Goal: Information Seeking & Learning: Compare options

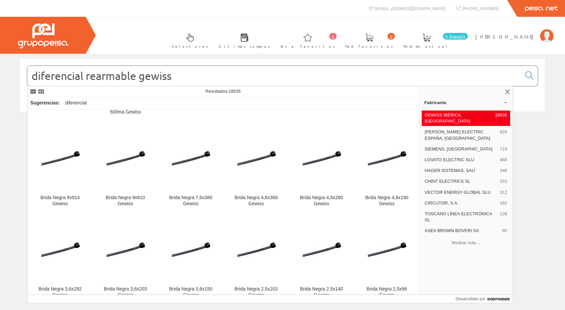
scroll to position [1513, 0]
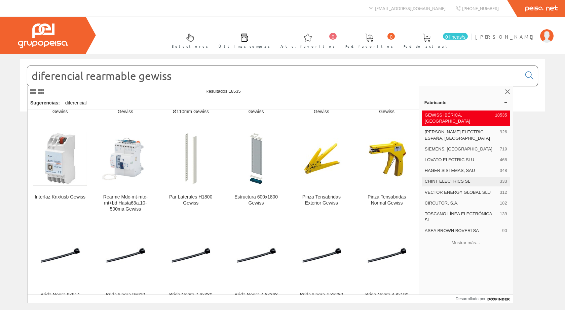
click at [443, 177] on div "CHINT ELECTRICS SL 333" at bounding box center [466, 181] width 88 height 9
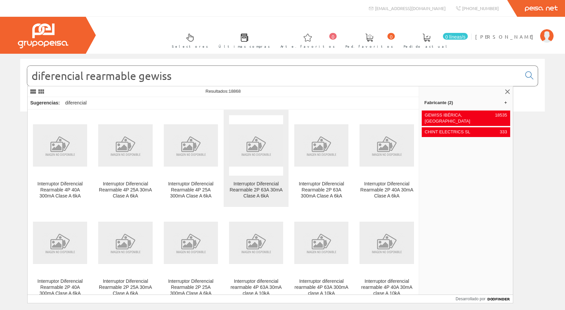
click at [253, 185] on font "Interruptor Diferencial Rearmable 2P 63A 30mA Clase A 6kA" at bounding box center [256, 189] width 53 height 17
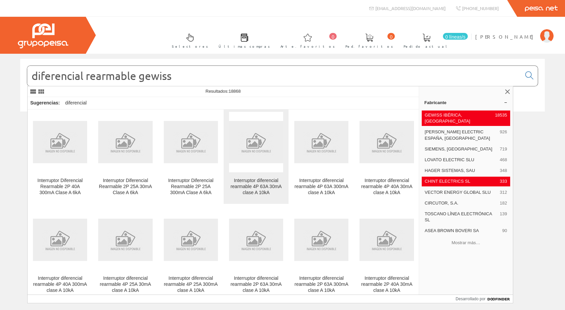
scroll to position [134, 0]
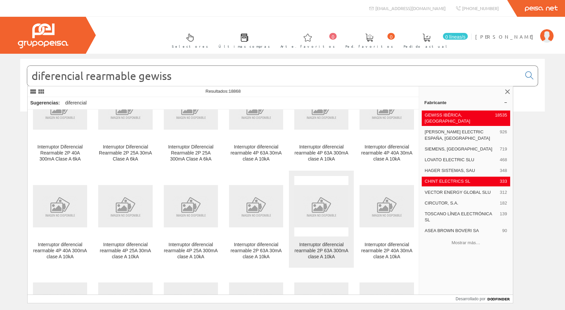
click at [318, 248] on font "Interruptor diferencial rearmable 2P 63A 300mA clase A 10kA" at bounding box center [322, 250] width 54 height 17
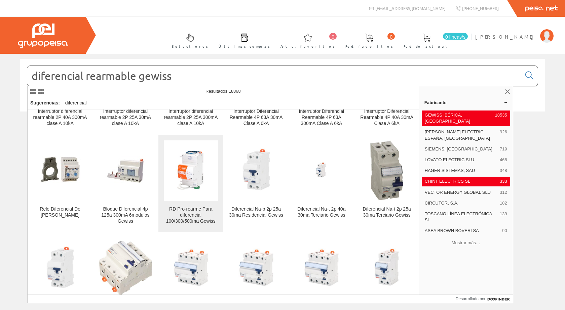
scroll to position [403, 0]
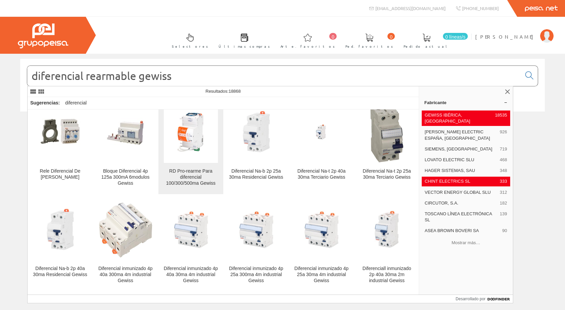
click at [182, 169] on font "RD Pro-rearme Para diferencial 100/300/500ma Gewiss" at bounding box center [190, 176] width 49 height 17
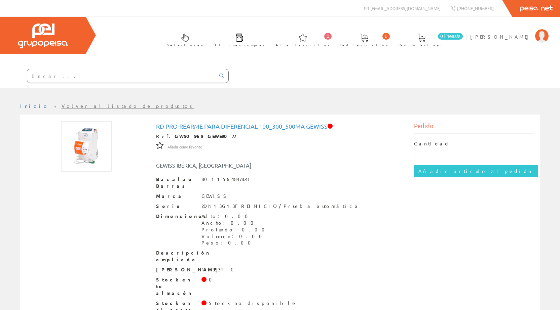
scroll to position [12, 0]
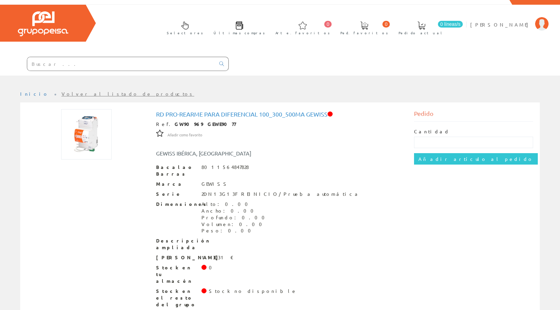
click at [90, 136] on img at bounding box center [86, 134] width 50 height 50
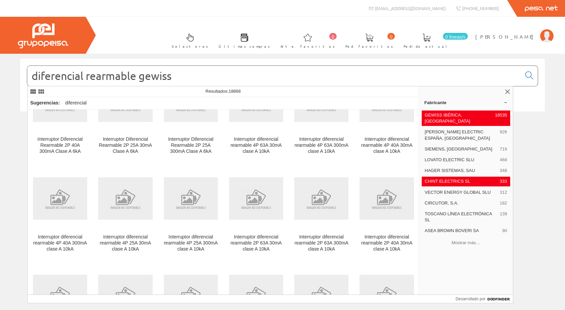
scroll to position [168, 0]
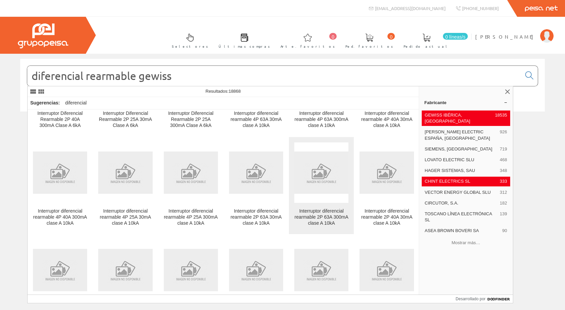
click at [316, 213] on font "Interruptor diferencial rearmable 2P 63A 300mA clase A 10kA" at bounding box center [322, 216] width 54 height 17
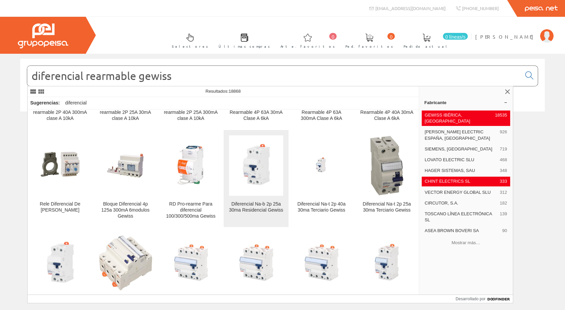
scroll to position [370, 0]
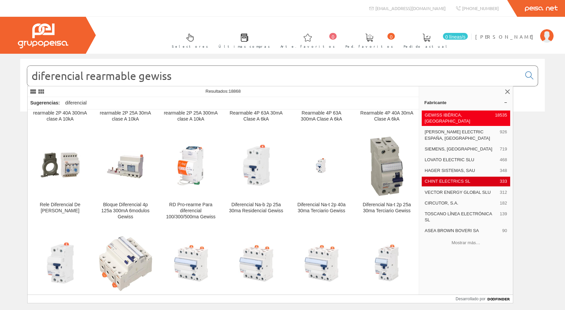
click at [460, 179] on font "CHINT ELECTRICS SL" at bounding box center [448, 181] width 46 height 5
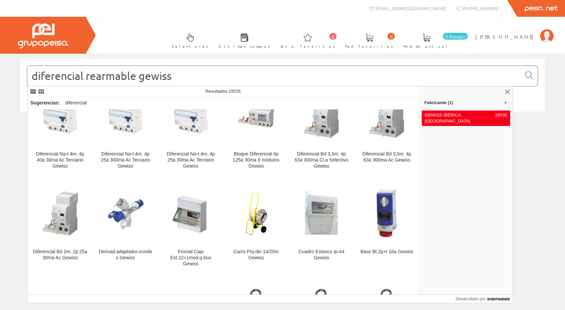
scroll to position [504, 0]
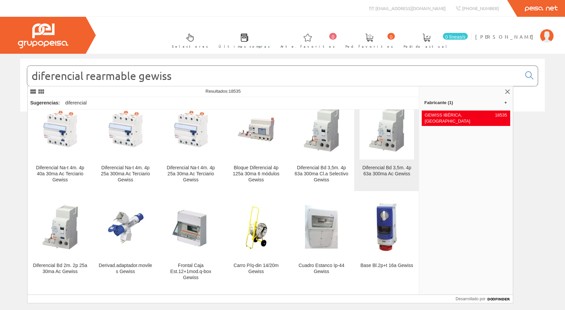
click at [377, 170] on font "Diferencial Bd 3,5m. 4p 63a 300ma Ac Gewiss" at bounding box center [386, 170] width 49 height 11
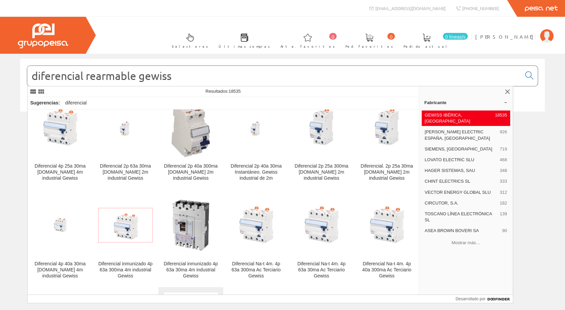
scroll to position [303, 0]
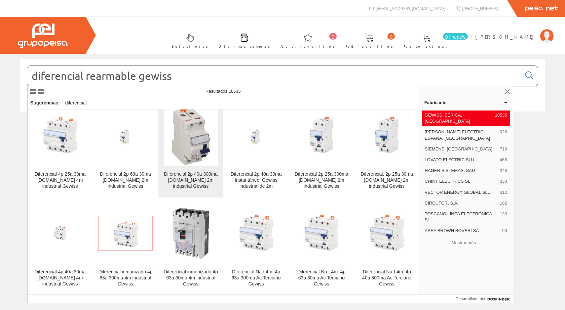
click at [187, 178] on font "Diferencial 2p 40a 300ma [DOMAIN_NAME] 2m industrial Gewiss" at bounding box center [191, 179] width 54 height 17
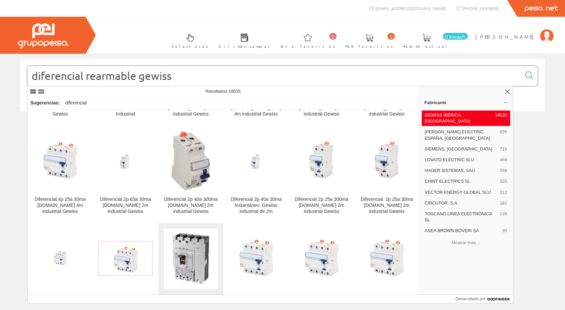
scroll to position [269, 0]
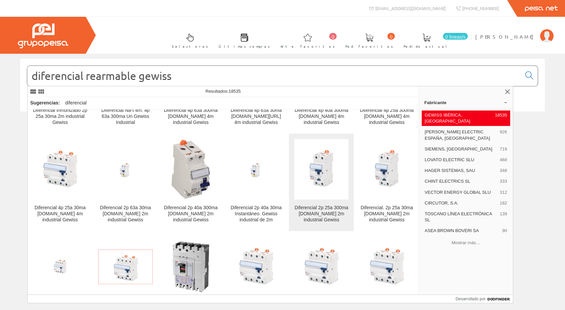
click at [313, 210] on font "Diferencial 2p 25a 300ma Instant.ac 2m industrial Gewiss" at bounding box center [322, 213] width 54 height 17
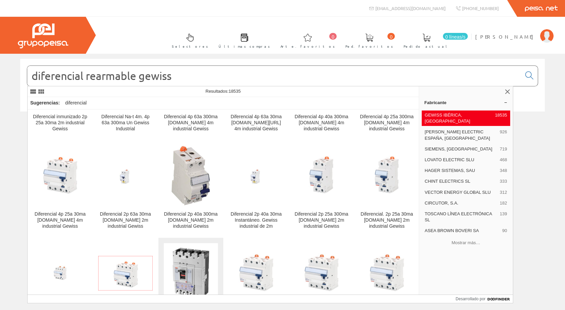
scroll to position [303, 0]
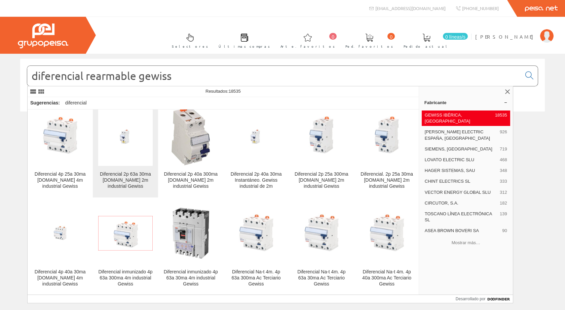
click at [127, 176] on font "Diferencial 2p 63a 30ma [DOMAIN_NAME] 2m industrial Gewiss" at bounding box center [125, 179] width 51 height 17
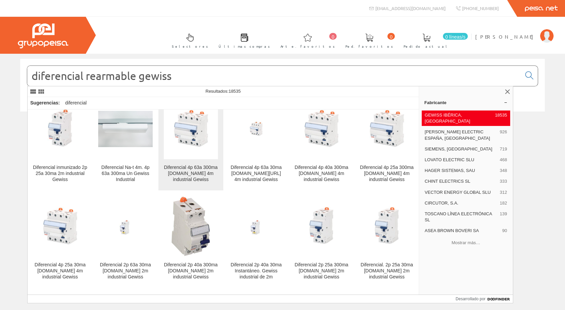
scroll to position [235, 0]
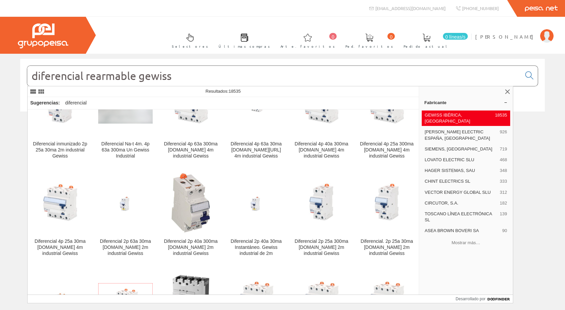
drag, startPoint x: 189, startPoint y: 77, endPoint x: 25, endPoint y: 76, distance: 164.1
click at [25, 76] on div "diferencial rearmable gewiss" at bounding box center [282, 85] width 525 height 53
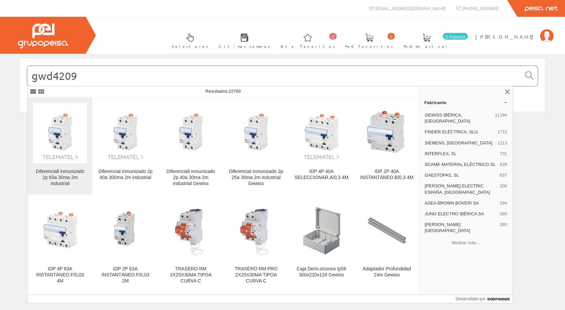
type input "gwd4209"
click at [58, 174] on font "Diferenciall inmunizado 2p 63a 30ma 2m industrial" at bounding box center [60, 177] width 49 height 17
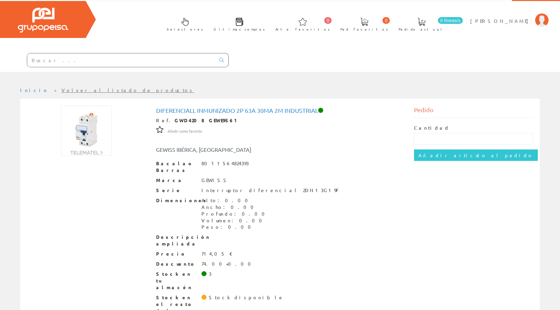
scroll to position [22, 0]
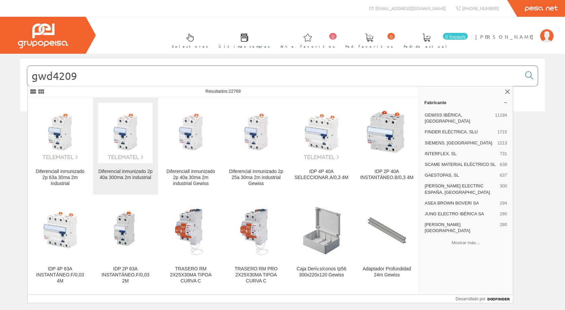
click at [122, 171] on font "Diferencial inmunizado 2p 40a 300ma 2m industrial" at bounding box center [125, 174] width 54 height 11
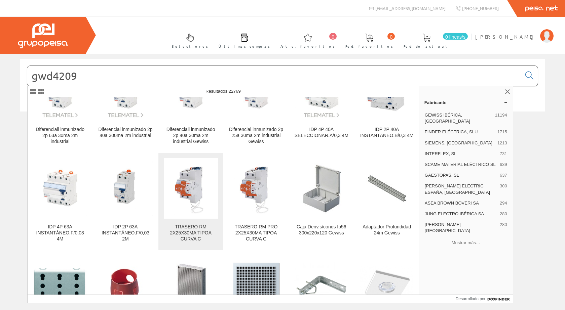
scroll to position [67, 0]
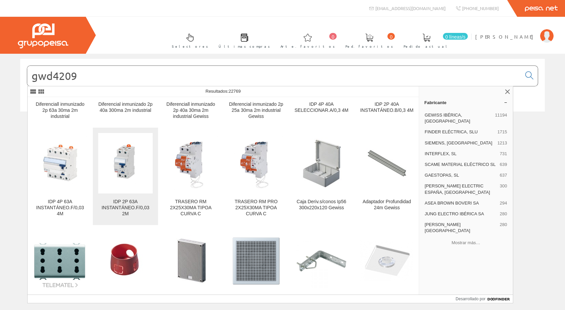
click at [122, 175] on img at bounding box center [125, 164] width 54 height 54
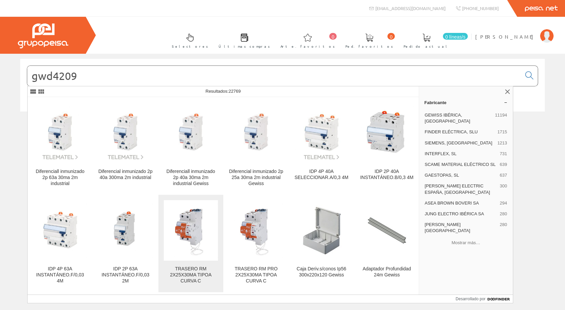
click at [183, 228] on img at bounding box center [191, 231] width 54 height 54
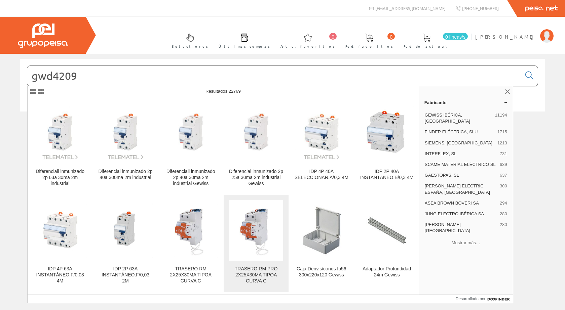
click at [256, 234] on img at bounding box center [256, 231] width 54 height 54
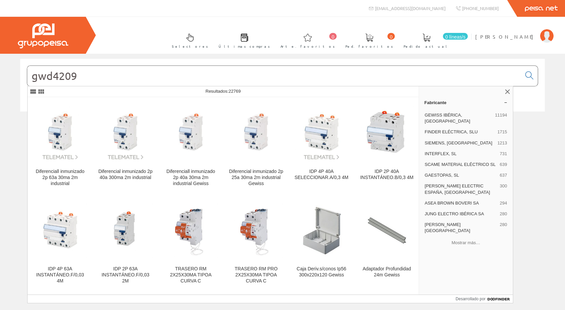
drag, startPoint x: 132, startPoint y: 78, endPoint x: 25, endPoint y: 78, distance: 107.3
click at [25, 78] on div "gwd4209" at bounding box center [282, 85] width 525 height 53
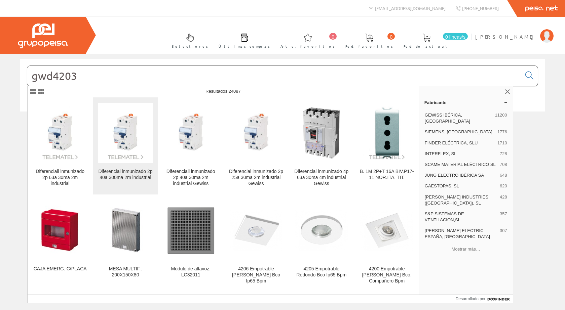
type input "gwd4203"
click at [115, 138] on img at bounding box center [125, 133] width 54 height 54
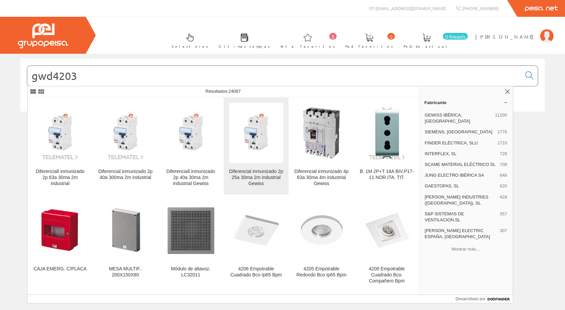
click at [254, 172] on font "Diferencial inmunizado 2p 25a 30ma 2m industrial Gewiss" at bounding box center [256, 177] width 54 height 17
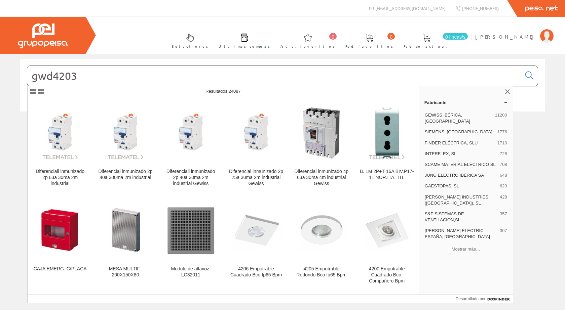
drag, startPoint x: 112, startPoint y: 74, endPoint x: 28, endPoint y: 72, distance: 84.1
click at [28, 72] on input "gwd4203" at bounding box center [274, 76] width 494 height 20
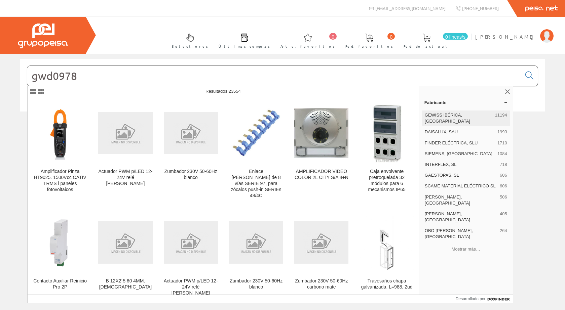
type input "gwd0978"
click at [451, 116] on font "GEWISS IBÉRICA, [GEOGRAPHIC_DATA]" at bounding box center [447, 118] width 45 height 11
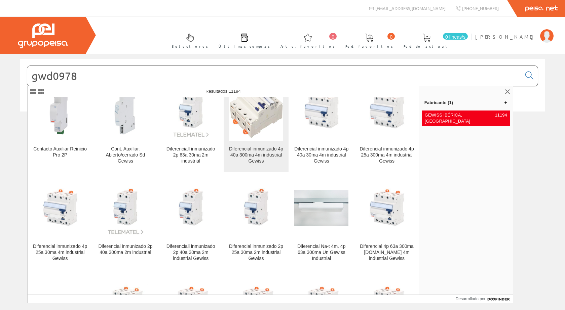
scroll to position [34, 0]
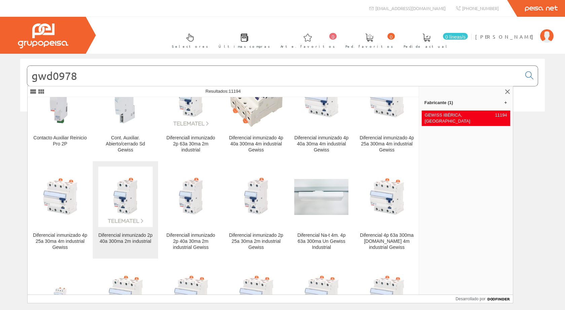
click at [123, 237] on font "Diferencial inmunizado 2p 40a 300ma 2m industrial" at bounding box center [125, 238] width 54 height 11
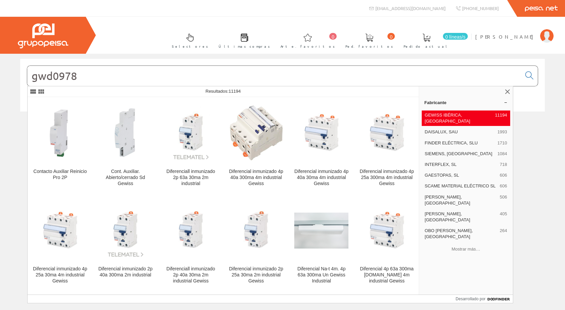
drag, startPoint x: 80, startPoint y: 78, endPoint x: 71, endPoint y: 78, distance: 9.8
click at [71, 78] on input "gwd0978" at bounding box center [274, 76] width 494 height 20
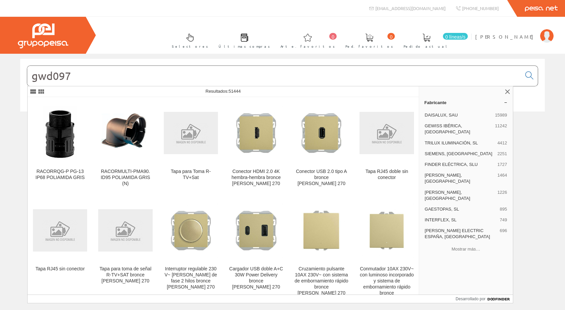
type input "gwd0978"
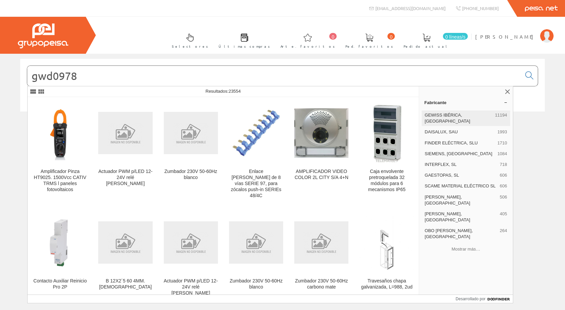
click at [451, 115] on font "GEWISS IBÉRICA, [GEOGRAPHIC_DATA]" at bounding box center [447, 118] width 45 height 11
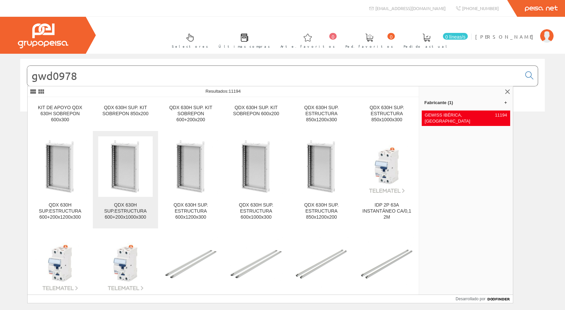
scroll to position [2596, 0]
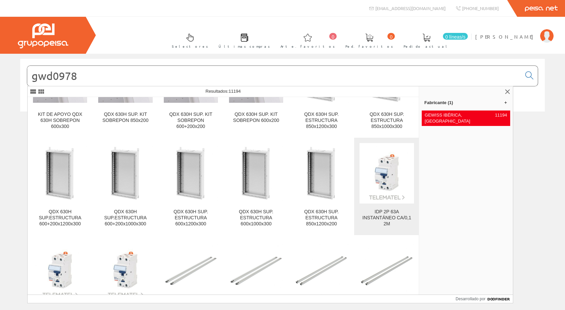
click at [381, 183] on img at bounding box center [386, 174] width 54 height 54
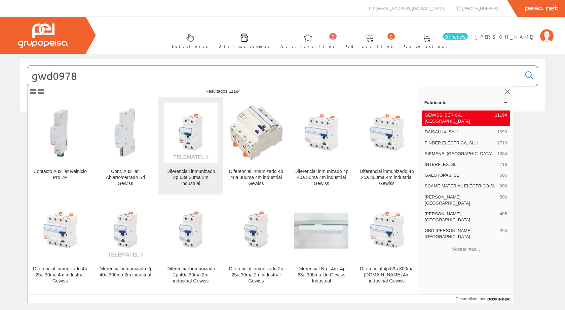
click at [193, 153] on img at bounding box center [191, 133] width 54 height 54
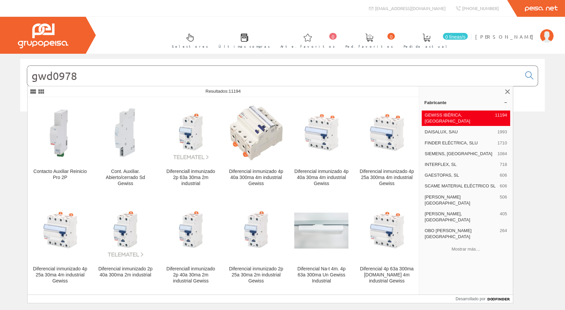
drag, startPoint x: 104, startPoint y: 75, endPoint x: 34, endPoint y: 70, distance: 69.8
click at [34, 70] on input "gwd0978" at bounding box center [274, 76] width 494 height 20
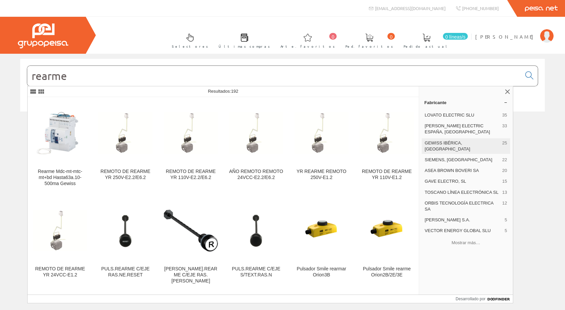
type input "rearme"
click at [447, 142] on font "GEWISS IBÉRICA, [GEOGRAPHIC_DATA]" at bounding box center [447, 146] width 45 height 11
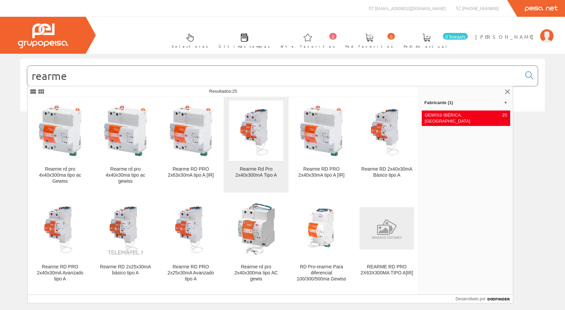
scroll to position [101, 0]
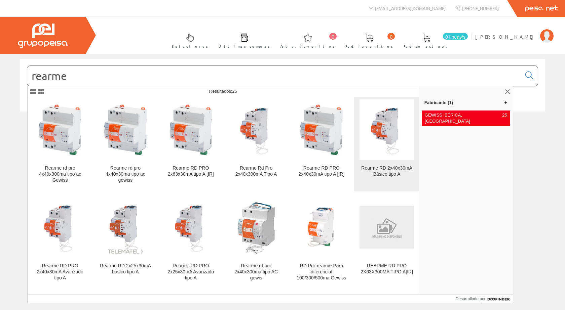
click at [389, 170] on font "Rearme RD 2x40x30mA Básico tipo A" at bounding box center [386, 170] width 51 height 11
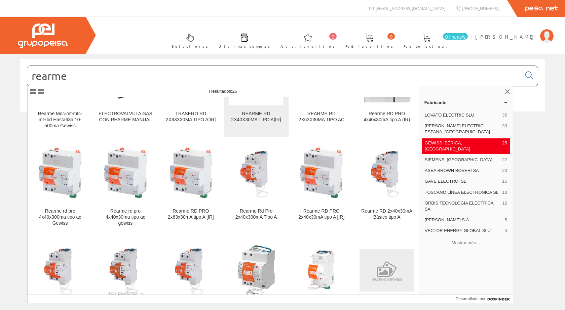
scroll to position [67, 0]
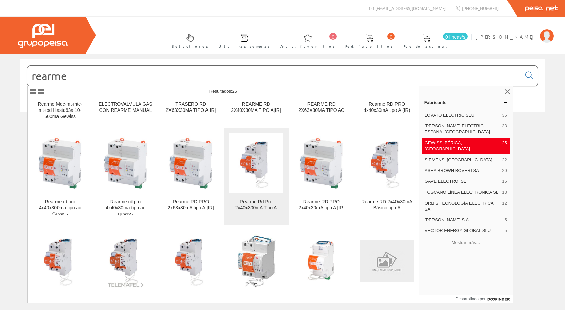
click at [247, 203] on font "Rearme Rd Pro 2x40x300mA Tipo A" at bounding box center [256, 204] width 42 height 11
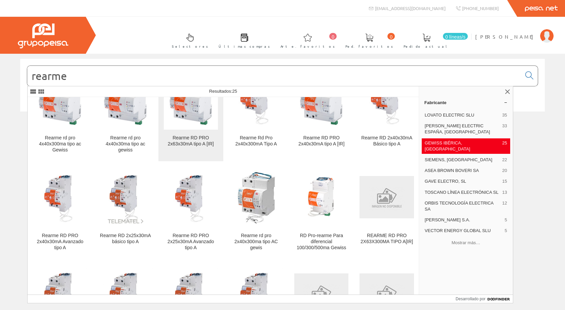
scroll to position [134, 0]
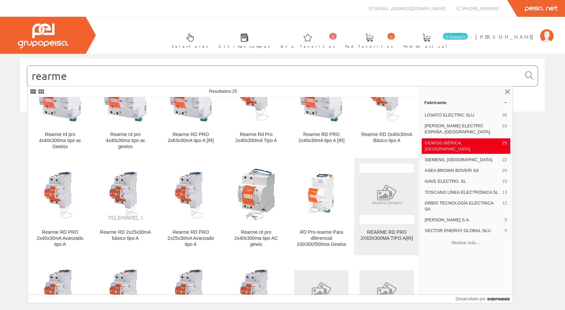
click at [381, 234] on font "REARME RD PRO 2X63X300MA TIPO A[IR]" at bounding box center [386, 235] width 52 height 11
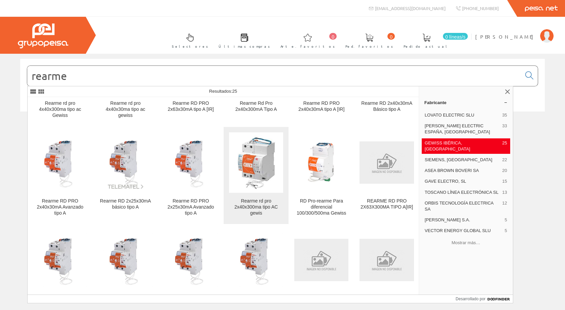
scroll to position [168, 0]
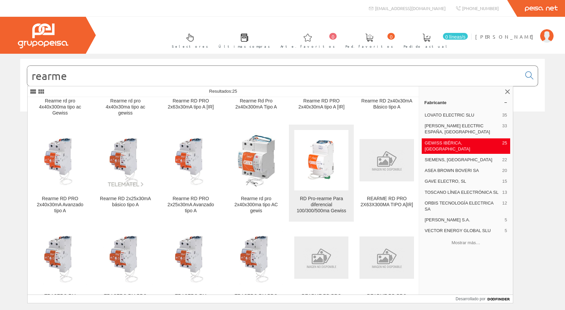
click at [318, 199] on font "RD Pro-rearme Para diferencial 100/300/500ma Gewiss" at bounding box center [321, 204] width 49 height 17
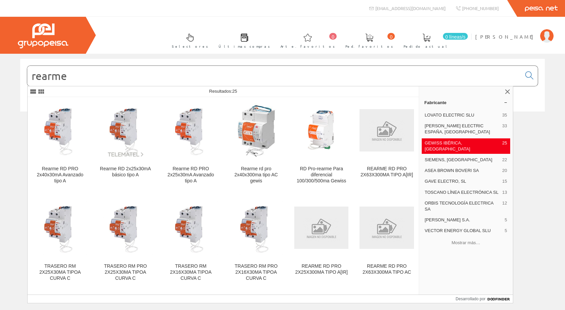
scroll to position [190, 0]
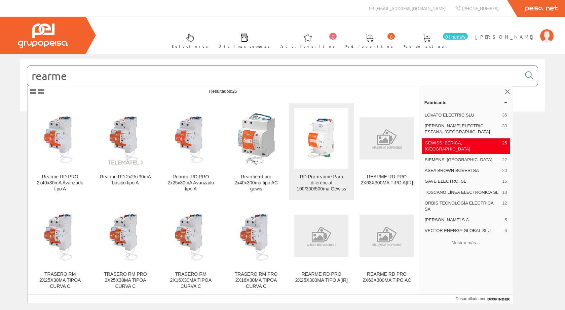
click at [320, 179] on font "RD Pro-rearme Para diferencial 100/300/500ma Gewiss" at bounding box center [321, 182] width 49 height 17
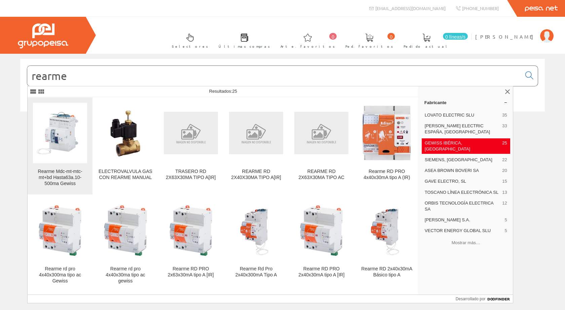
click at [56, 175] on div "Rearme Mdc-mt-mtc-mt+bd Hasta63a.10-500ma Gewiss" at bounding box center [60, 178] width 54 height 18
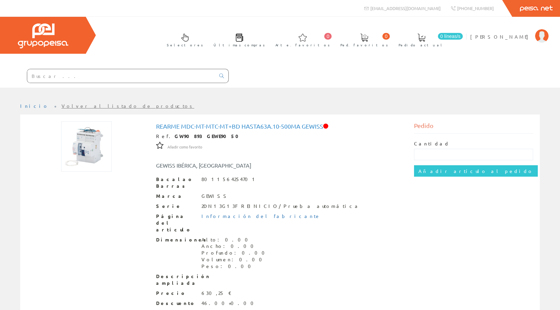
click at [86, 149] on img at bounding box center [86, 146] width 50 height 50
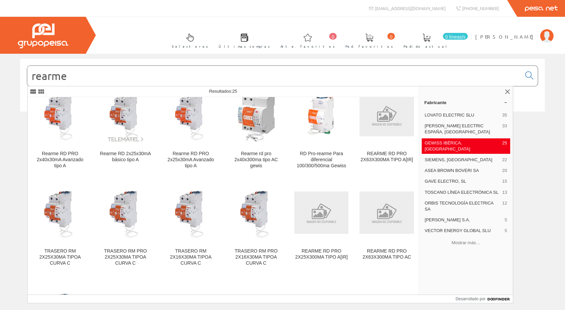
scroll to position [156, 0]
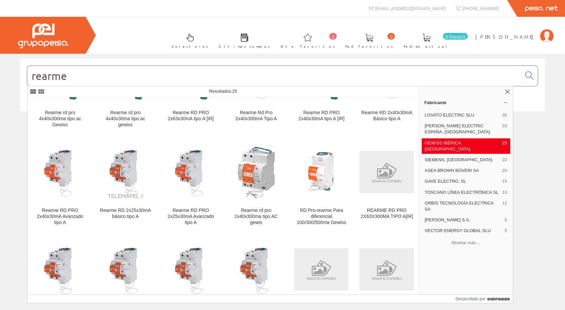
click at [85, 75] on input "rearme" at bounding box center [274, 76] width 494 height 20
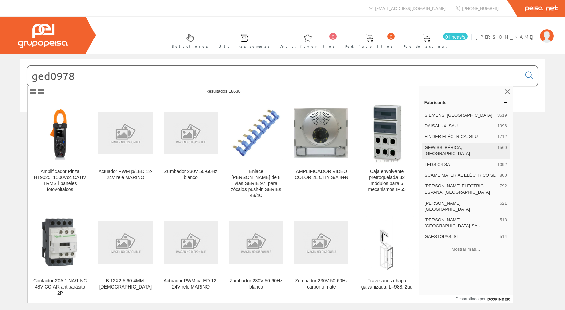
click at [441, 145] on font "GEWISS IBÉRICA, [GEOGRAPHIC_DATA]" at bounding box center [447, 150] width 45 height 11
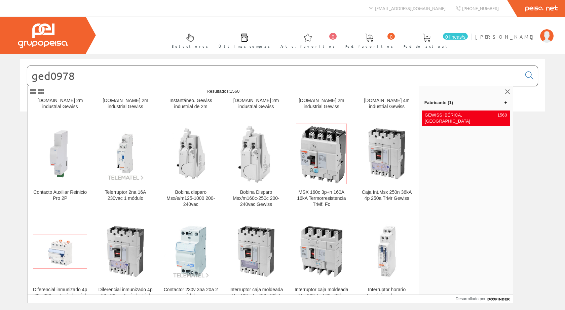
scroll to position [336, 0]
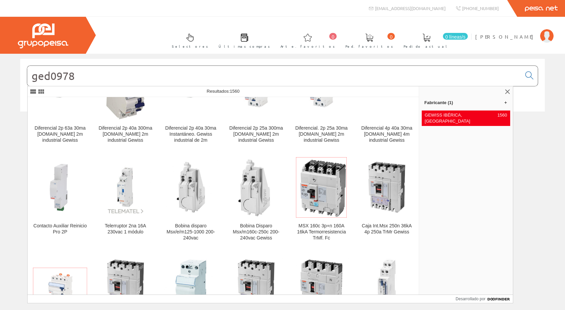
click at [75, 76] on input "ged0978" at bounding box center [274, 76] width 494 height 20
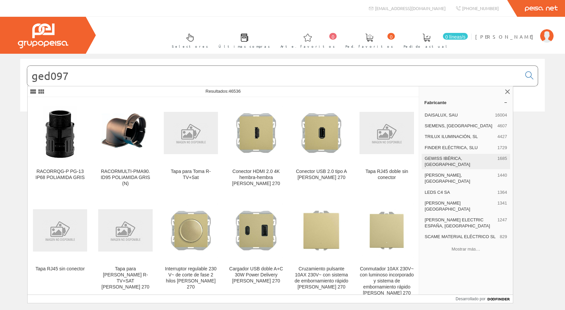
click at [448, 158] on font "GEWISS IBÉRICA, [GEOGRAPHIC_DATA]" at bounding box center [447, 161] width 45 height 11
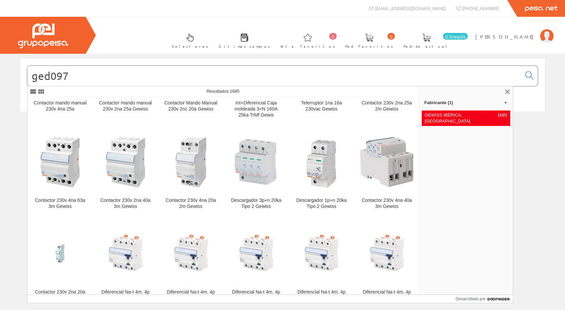
scroll to position [538, 0]
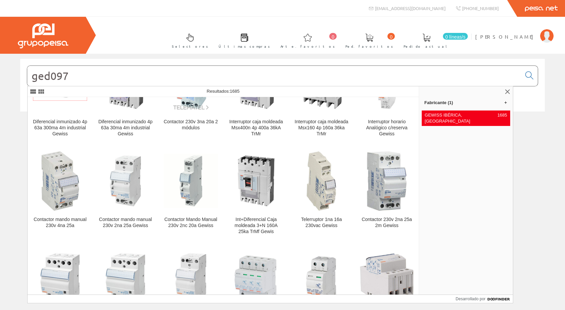
click at [71, 71] on input "ged097" at bounding box center [274, 76] width 494 height 20
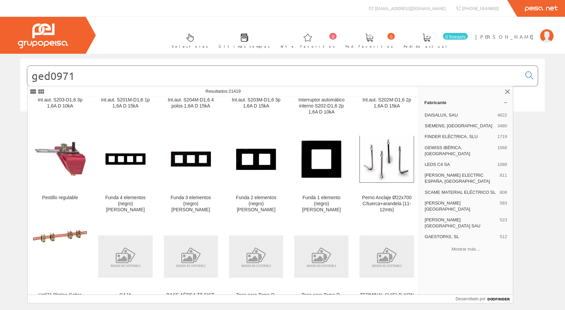
scroll to position [1452, 0]
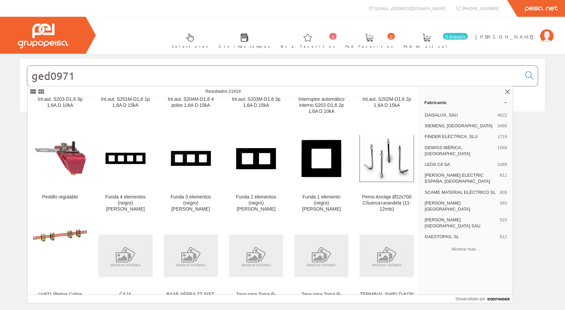
drag, startPoint x: 81, startPoint y: 79, endPoint x: 28, endPoint y: 79, distance: 53.1
click at [28, 79] on input "ged0971" at bounding box center [274, 76] width 494 height 20
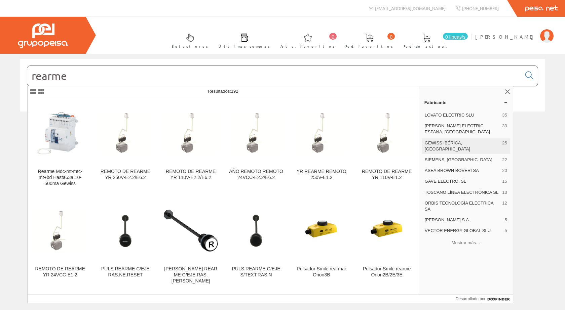
type input "rearme"
click at [448, 142] on font "GEWISS IBÉRICA, SA" at bounding box center [447, 146] width 45 height 11
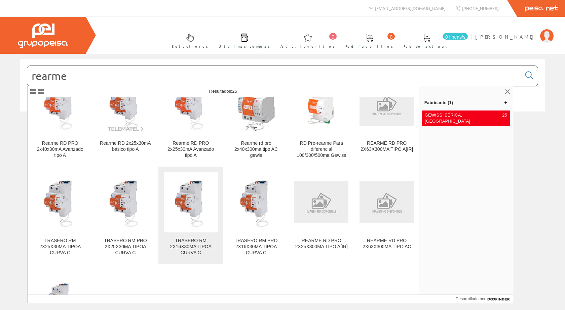
scroll to position [190, 0]
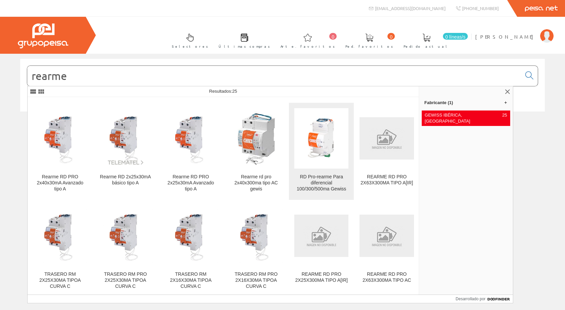
click at [313, 180] on div "RD Pro-rearme Para diferencial 100/300/500ma Gewiss" at bounding box center [321, 183] width 54 height 18
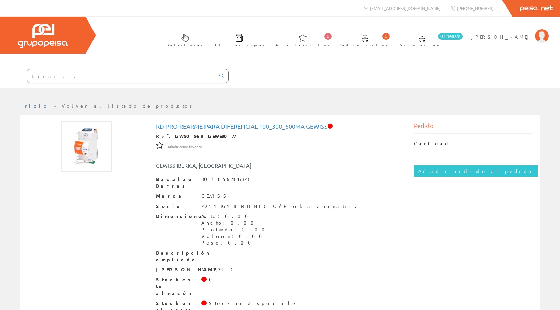
click at [100, 77] on input "text" at bounding box center [121, 75] width 188 height 13
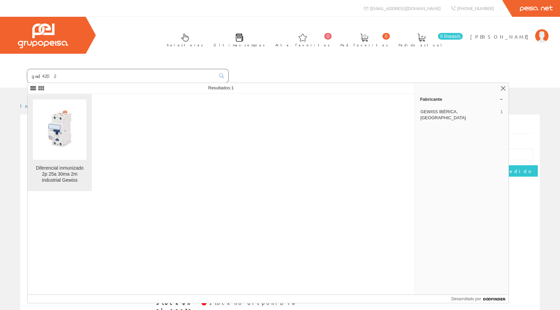
type input "gwd4202"
click at [58, 172] on font "Diferencial inmunizado 2p 25a 30ma 2m industrial Gewiss" at bounding box center [60, 173] width 48 height 17
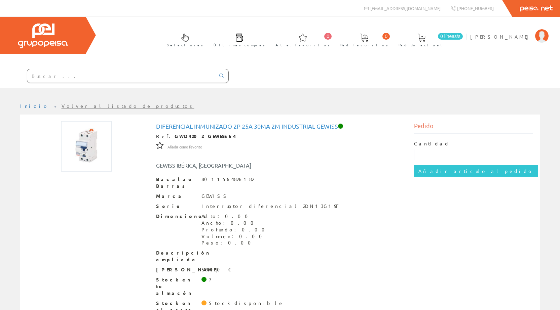
click at [60, 77] on input "text" at bounding box center [121, 75] width 188 height 13
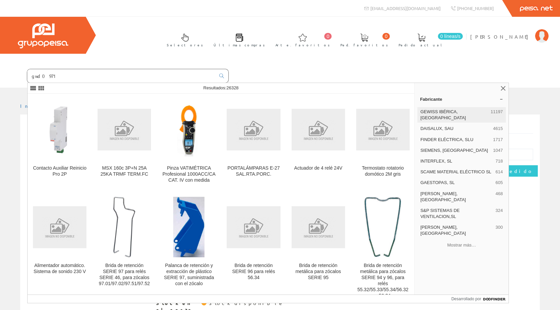
click at [438, 109] on font "GEWISS IBÉRICA, [GEOGRAPHIC_DATA]" at bounding box center [442, 114] width 45 height 11
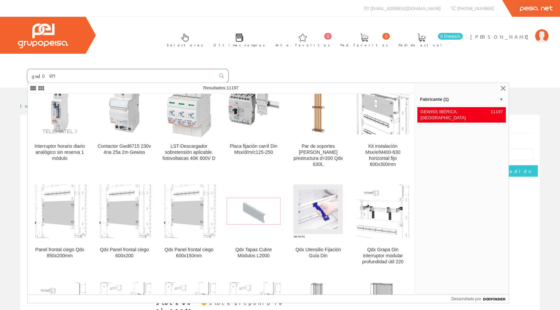
scroll to position [1009, 0]
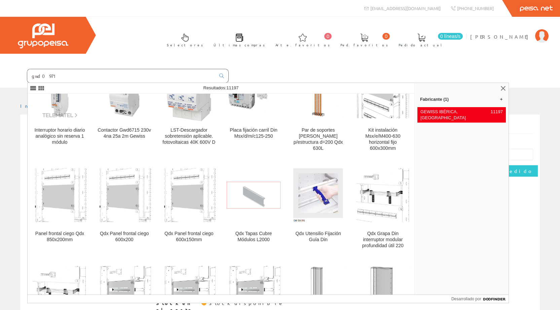
drag, startPoint x: 70, startPoint y: 78, endPoint x: 3, endPoint y: 78, distance: 67.2
click at [3, 78] on form "gwd0971" at bounding box center [114, 76] width 229 height 14
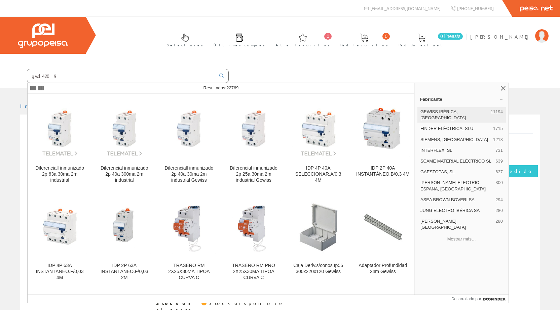
type input "gwd4209"
click at [426, 111] on font "GEWISS IBÉRICA, [GEOGRAPHIC_DATA]" at bounding box center [442, 114] width 45 height 11
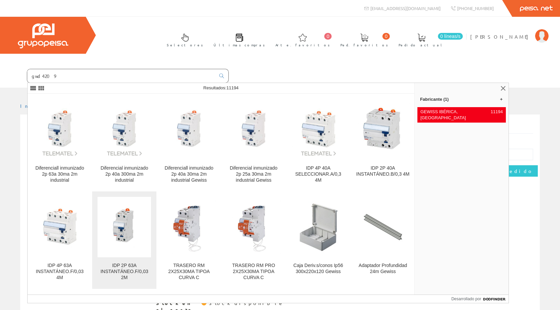
click at [118, 226] on img at bounding box center [124, 227] width 53 height 53
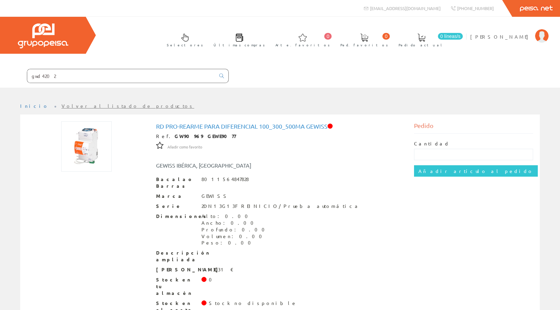
drag, startPoint x: 69, startPoint y: 74, endPoint x: 15, endPoint y: 74, distance: 53.8
click at [15, 74] on form "gwd4202" at bounding box center [114, 76] width 229 height 14
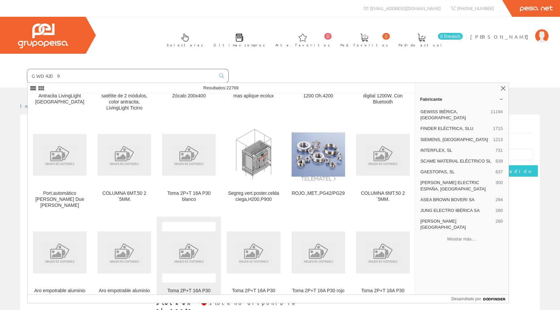
scroll to position [908, 0]
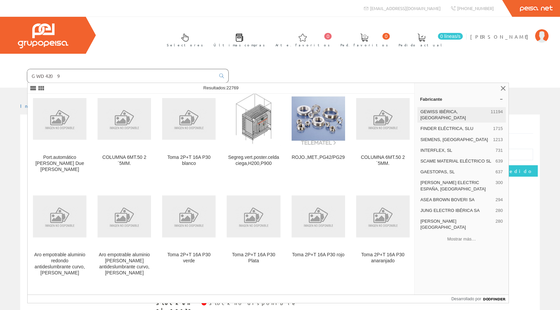
type input "GWD4209"
click at [457, 109] on font "GEWISS IBÉRICA, [GEOGRAPHIC_DATA]" at bounding box center [442, 114] width 45 height 11
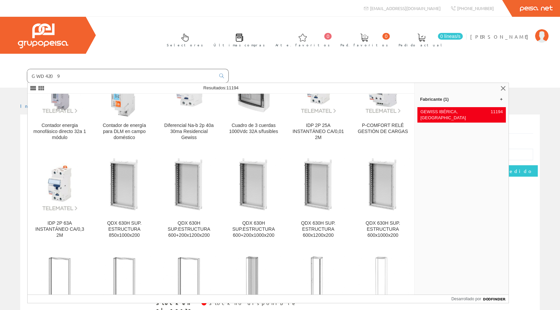
scroll to position [1614, 0]
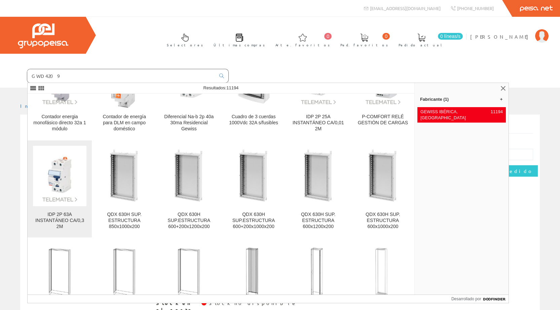
click at [55, 217] on font "IDP 2P 63A INSTANTÁNEO CA/0,3 2M" at bounding box center [59, 220] width 49 height 17
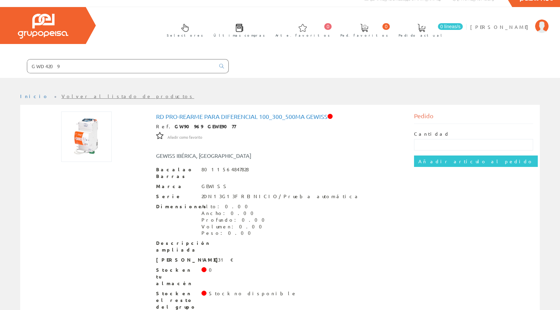
scroll to position [12, 0]
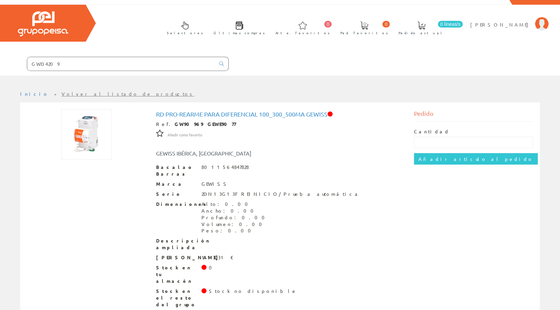
click at [88, 140] on img at bounding box center [86, 134] width 50 height 50
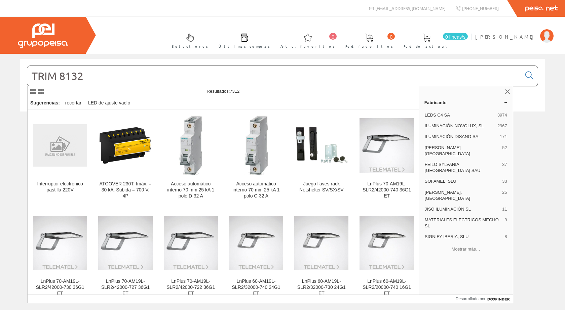
drag, startPoint x: 115, startPoint y: 78, endPoint x: 12, endPoint y: 81, distance: 103.6
click at [12, 81] on div "TRIM 8132 © Grupo Peisa" at bounding box center [282, 92] width 565 height 67
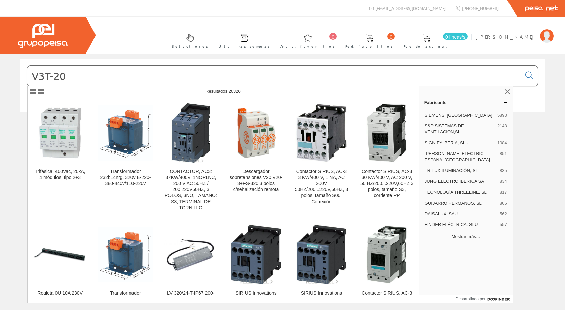
click at [461, 234] on font "Mostrar más…" at bounding box center [466, 236] width 29 height 5
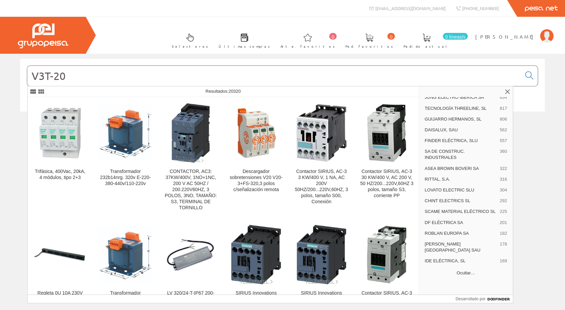
drag, startPoint x: 73, startPoint y: 75, endPoint x: 22, endPoint y: 74, distance: 51.5
click at [22, 74] on div "V3T-20" at bounding box center [282, 85] width 525 height 53
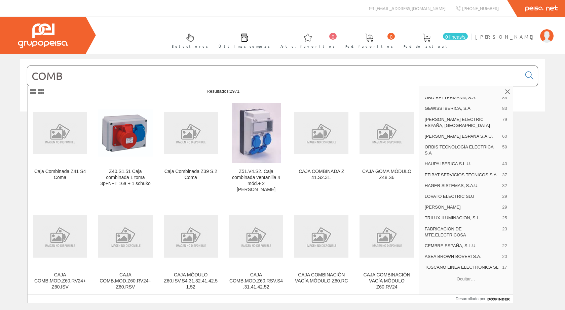
scroll to position [84, 0]
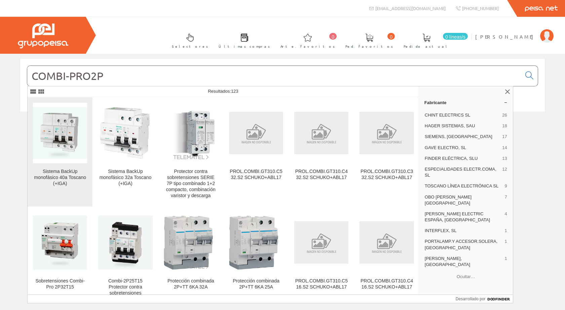
type input "COMBI-PRO2P"
click at [54, 174] on font "Sistema BackUp monofásico 40a Toscano (+IGA)" at bounding box center [60, 177] width 52 height 17
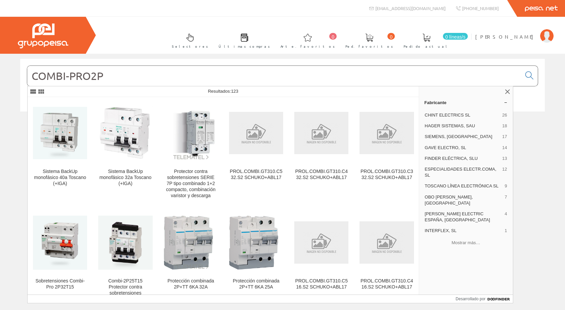
click at [114, 76] on input "COMBI-PRO2P" at bounding box center [274, 76] width 494 height 20
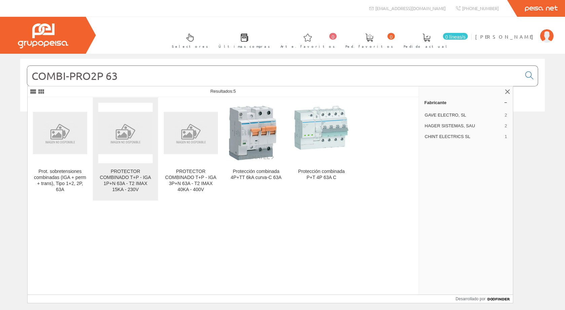
type input "COMBI-PRO2P 63"
click at [123, 170] on font "PROTECTOR COMBINADO T+P - IGA 1P+N 63A - T2 IMAX 15KA - 230V" at bounding box center [125, 181] width 51 height 24
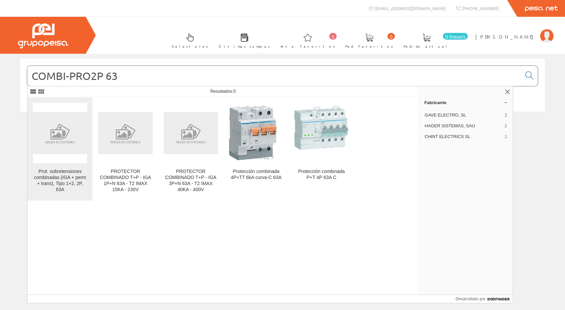
click at [55, 177] on font "Prot. sobretensiones combinadas (IGA + perm + trans), Tipo 1+2, 2P, 63A" at bounding box center [60, 181] width 52 height 24
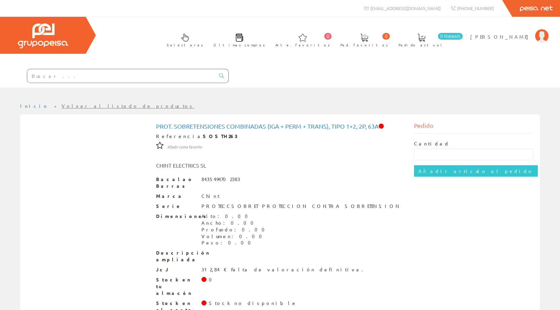
scroll to position [12, 0]
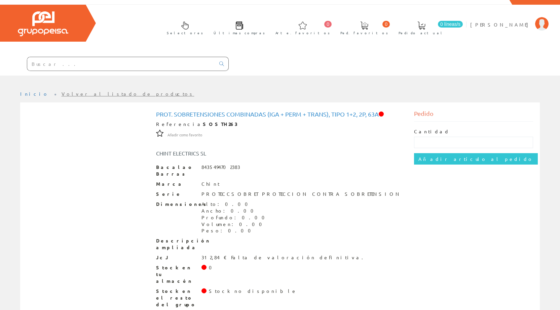
click at [53, 64] on input "text" at bounding box center [121, 63] width 188 height 13
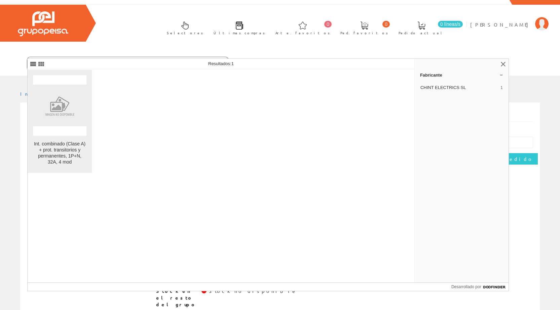
type input "TOPN132"
click at [53, 149] on font "Int. combinado (Clase A) + prot. transitorios y permanentes, 1P+N, 32A, 4 mod" at bounding box center [59, 153] width 51 height 24
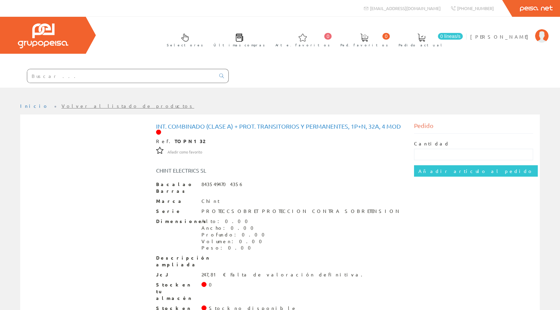
scroll to position [19, 0]
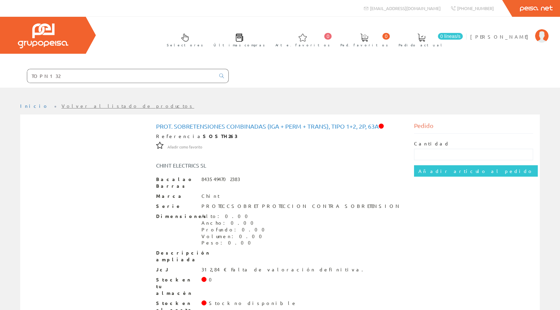
drag, startPoint x: 68, startPoint y: 77, endPoint x: 12, endPoint y: 77, distance: 56.2
click at [12, 77] on form "TOPN132" at bounding box center [114, 76] width 229 height 14
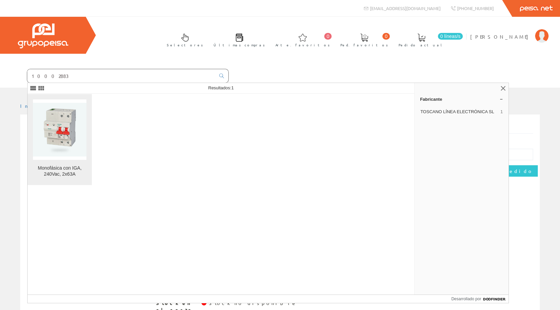
type input "10002883"
click at [58, 150] on img at bounding box center [59, 129] width 53 height 53
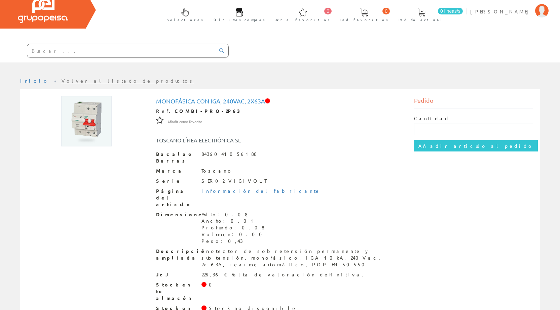
scroll to position [29, 0]
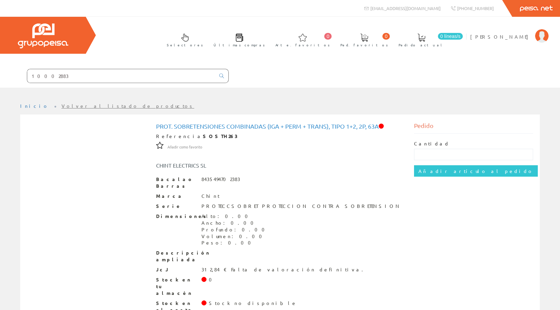
drag, startPoint x: 63, startPoint y: 77, endPoint x: 0, endPoint y: 77, distance: 63.2
click at [0, 77] on form "10002883" at bounding box center [114, 76] width 229 height 14
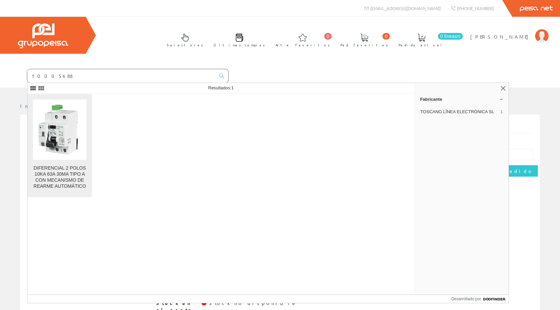
type input "10005688"
click at [68, 176] on font "DIFERENCIAL 2 POLOS 10KA 63A 30MA TIPO A CON MECANISMO DE REARME AUTOMÁTICO" at bounding box center [60, 177] width 52 height 24
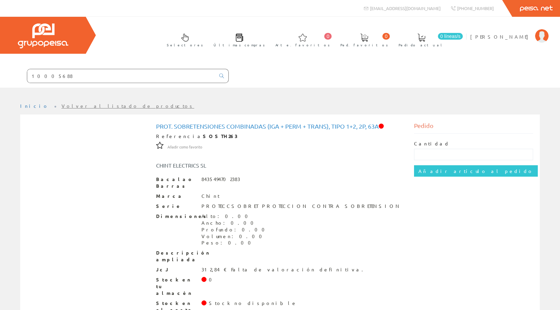
scroll to position [12, 0]
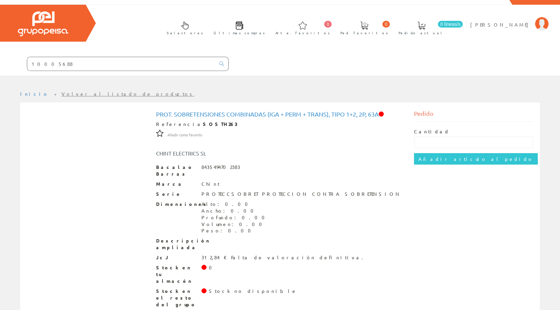
click at [62, 63] on input "10005688" at bounding box center [121, 63] width 188 height 13
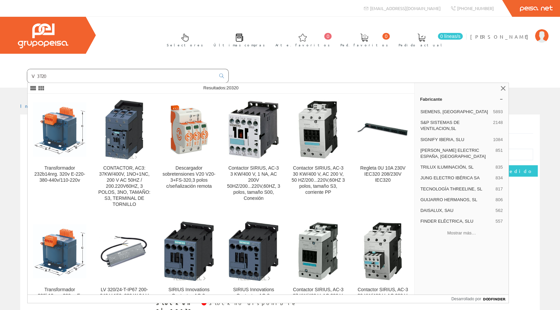
click at [40, 75] on input "V3T20" at bounding box center [121, 75] width 188 height 13
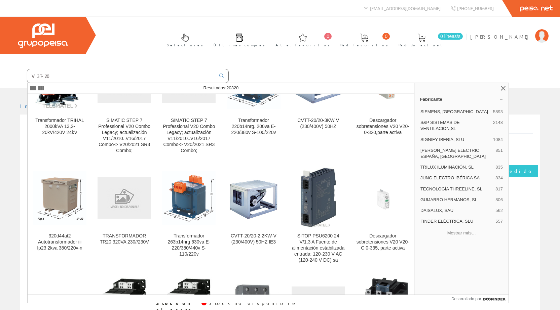
scroll to position [639, 0]
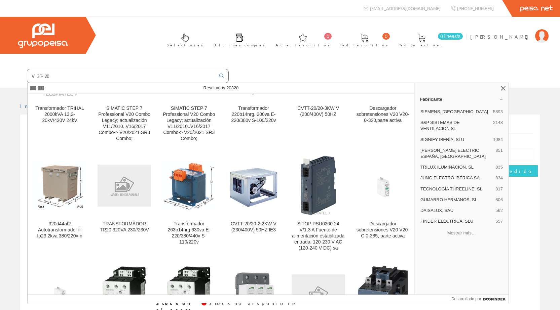
drag, startPoint x: 76, startPoint y: 75, endPoint x: 0, endPoint y: 75, distance: 75.7
click at [0, 75] on form "V3T-20" at bounding box center [114, 76] width 229 height 14
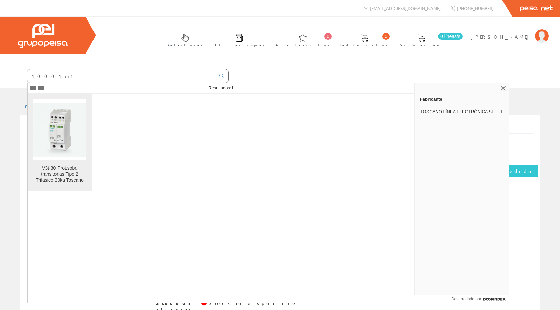
type input "10001751"
click at [60, 167] on font "V3t-30 Prot.sobr. transitorias Tipo 2 Trifasico 30ka Toscano" at bounding box center [60, 173] width 48 height 17
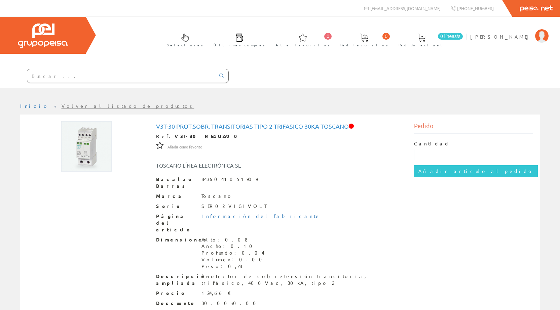
scroll to position [39, 0]
